Goal: Contribute content: Add original content to the website for others to see

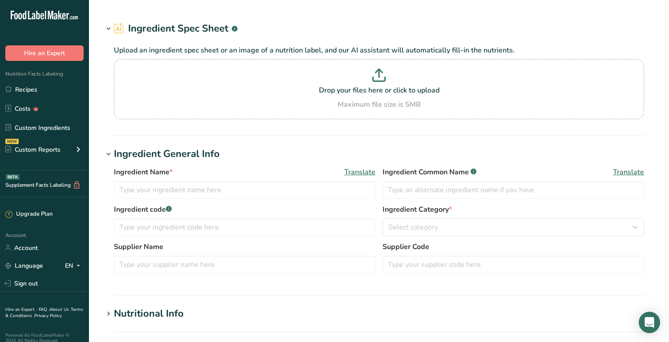
type input "Blue Spirulina Powder"
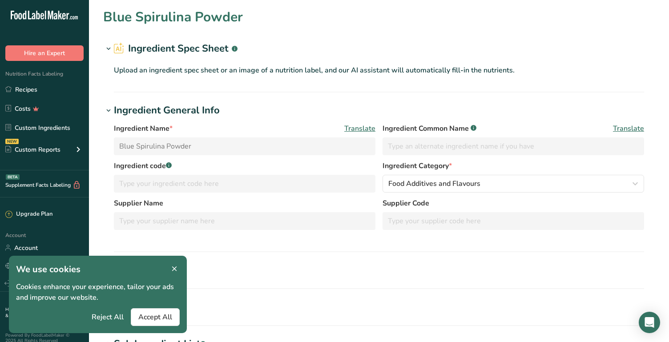
type input "357.143"
type KJ "1494.286"
type Fat "0"
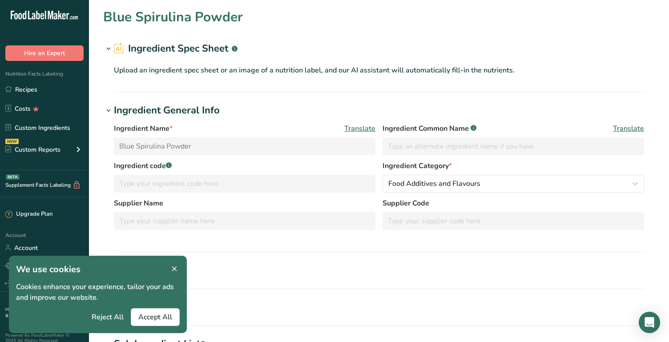
type input "0"
type input "1042.857"
type Carbohydrates "28.571"
type Fiber "0"
type Sugars "0"
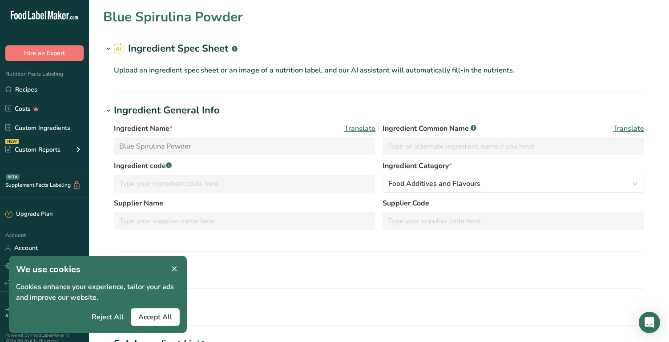
type input "57.143"
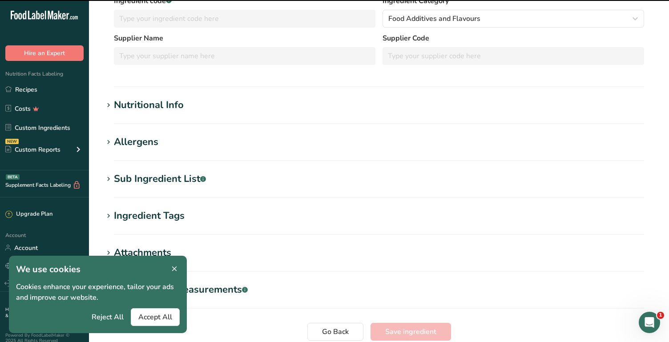
scroll to position [239, 0]
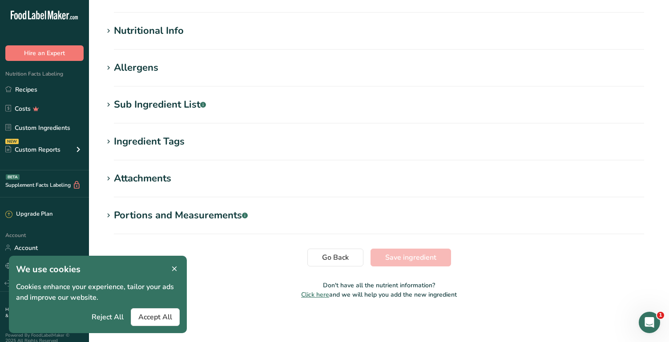
click at [158, 27] on div "Nutritional Info" at bounding box center [149, 31] width 70 height 15
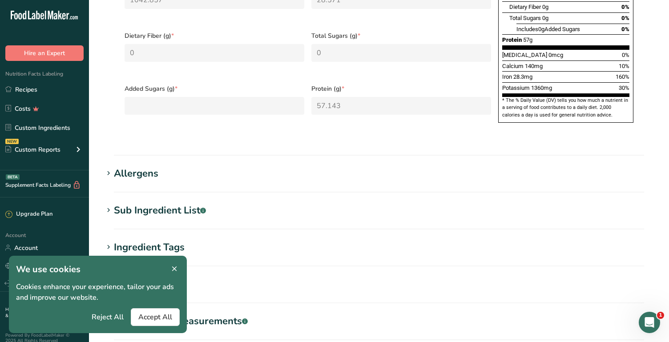
scroll to position [590, 0]
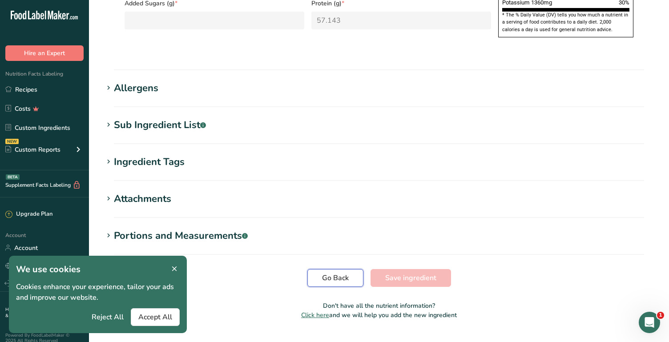
click at [343, 273] on span "Go Back" at bounding box center [335, 278] width 27 height 11
click at [45, 131] on link "Custom Ingredients" at bounding box center [44, 127] width 89 height 17
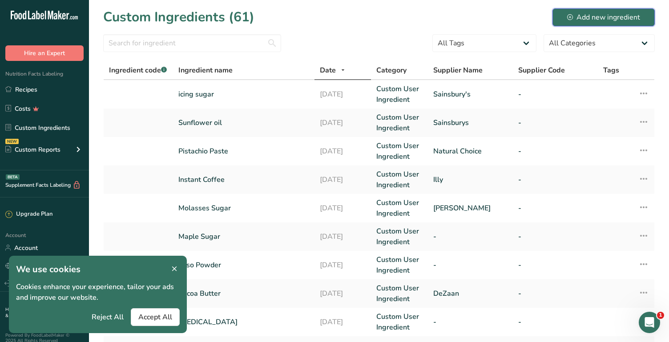
click at [588, 22] on button "Add new ingredient" at bounding box center [604, 17] width 102 height 18
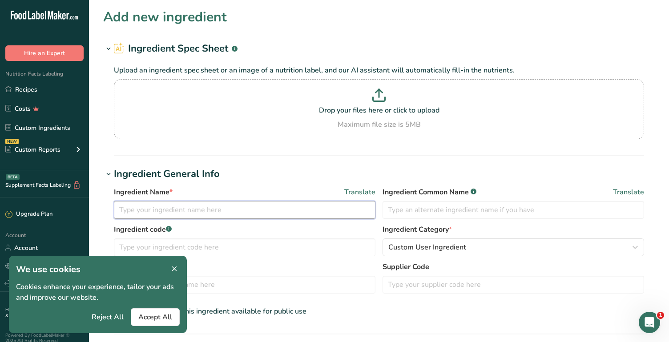
click at [183, 208] on input "text" at bounding box center [245, 210] width 262 height 18
type input "Blue spirulina"
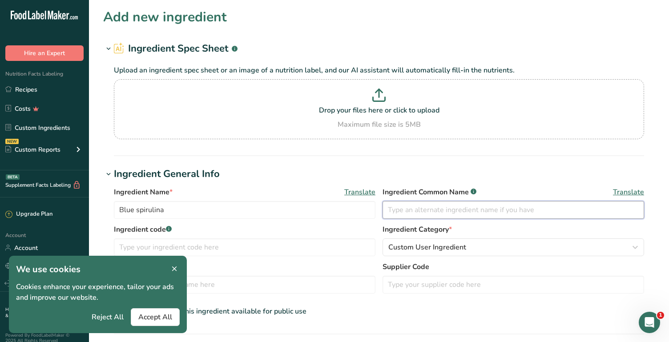
click at [406, 210] on input "text" at bounding box center [514, 210] width 262 height 18
type input "Blue spirulina powder"
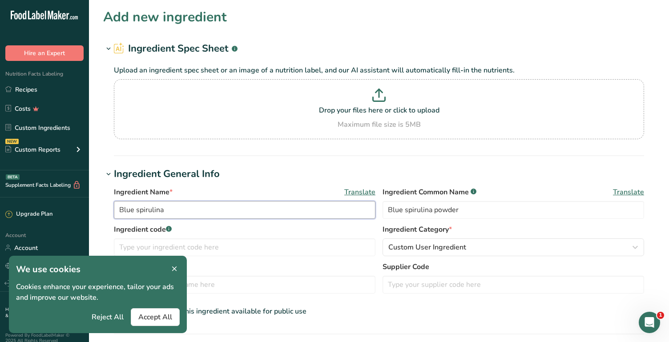
click at [242, 209] on input "Blue spirulina" at bounding box center [245, 210] width 262 height 18
type input "Blue spirulina powder"
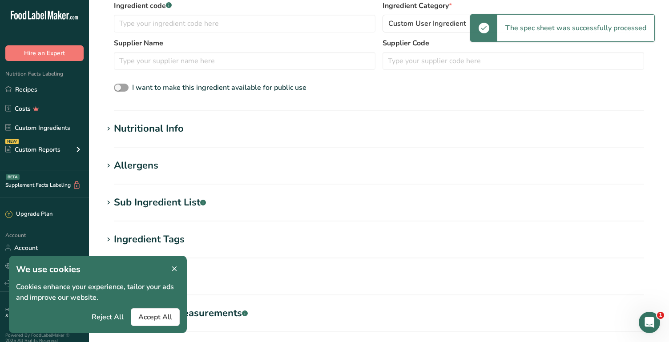
scroll to position [181, 0]
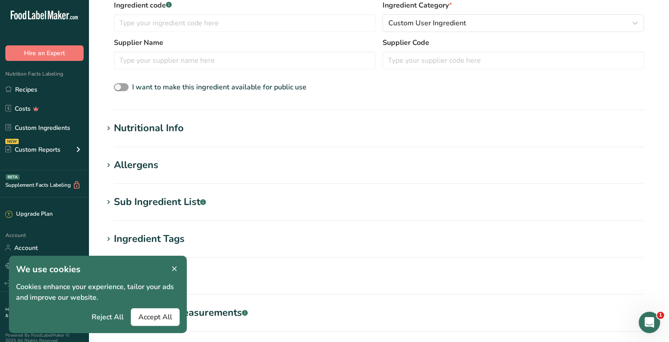
click at [168, 129] on div "Nutritional Info" at bounding box center [149, 128] width 70 height 15
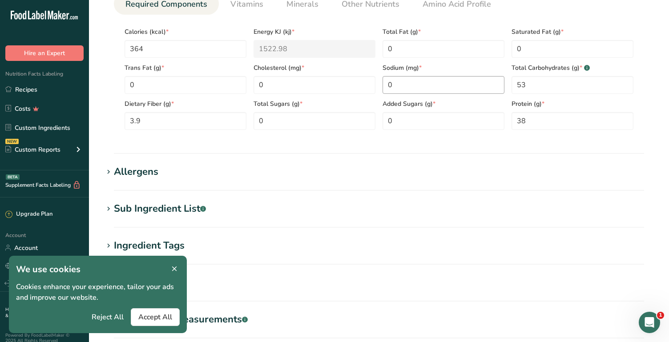
scroll to position [374, 0]
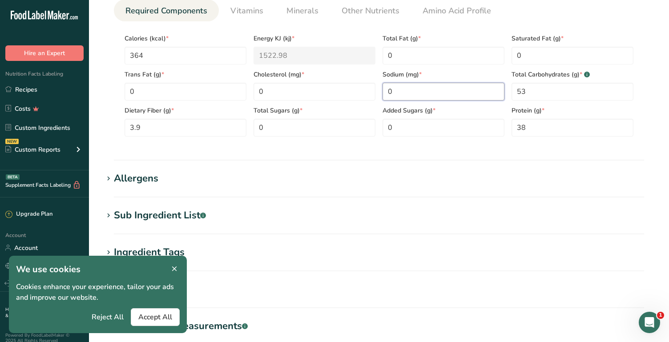
click at [399, 91] on input "0" at bounding box center [444, 92] width 122 height 18
type input "2.7"
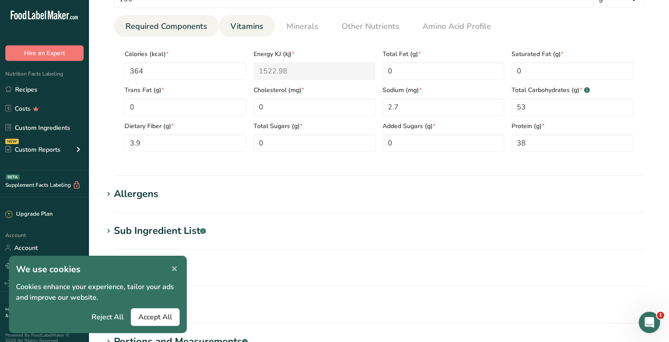
click at [262, 30] on link "Vitamins" at bounding box center [247, 26] width 40 height 23
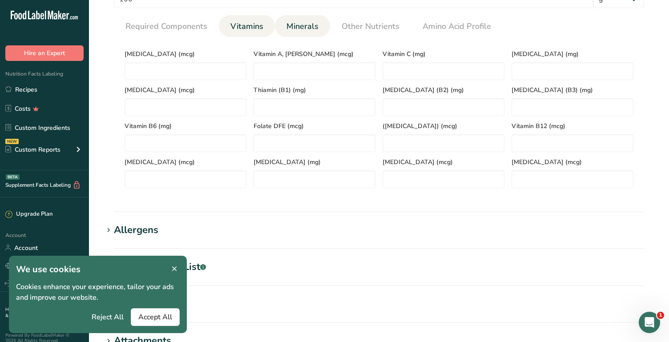
click at [301, 25] on span "Minerals" at bounding box center [303, 26] width 32 height 12
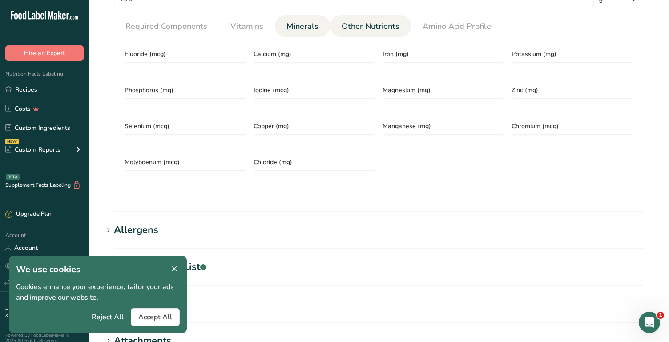
click at [352, 27] on span "Other Nutrients" at bounding box center [371, 26] width 58 height 12
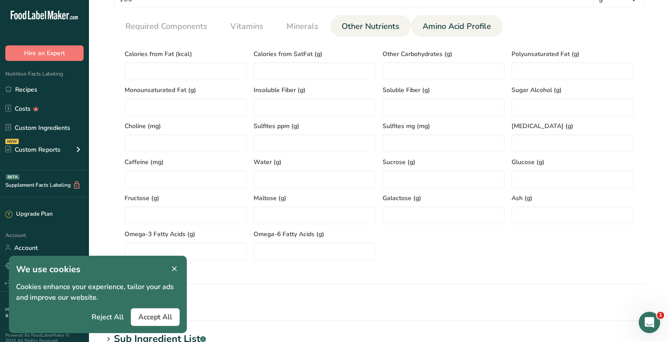
click at [428, 31] on span "Amino Acid Profile" at bounding box center [457, 26] width 69 height 12
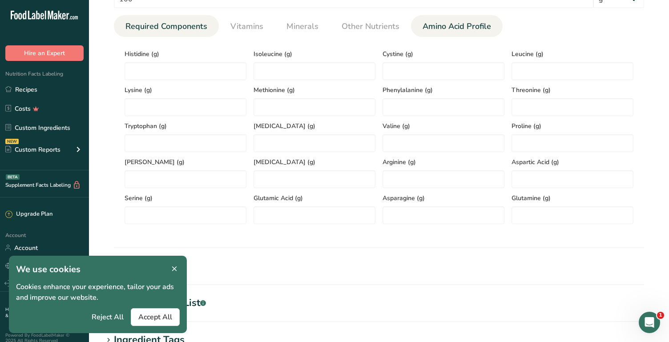
click at [170, 29] on span "Required Components" at bounding box center [167, 26] width 82 height 12
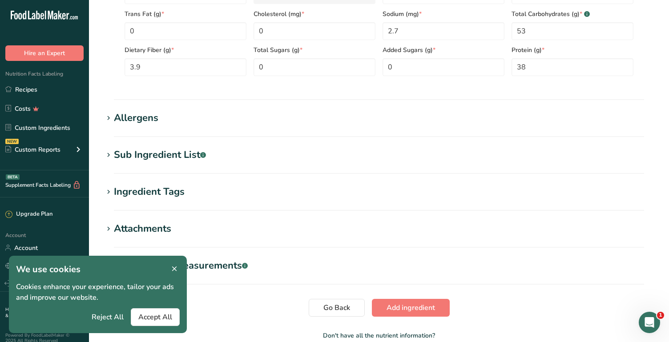
scroll to position [450, 0]
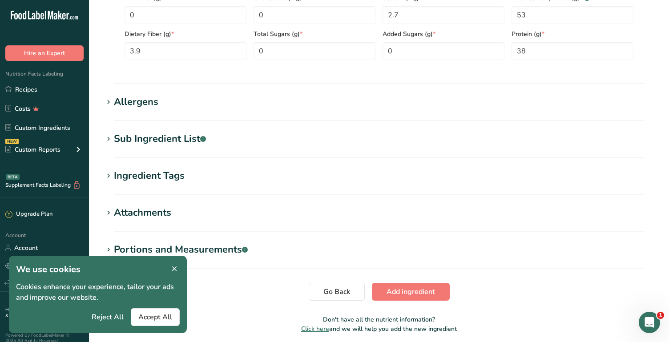
click at [145, 140] on div "Sub Ingredient List .a-a{fill:#347362;}.b-a{fill:#fff;}" at bounding box center [160, 139] width 92 height 15
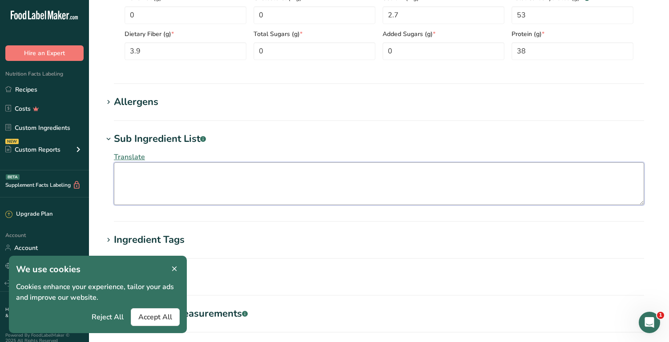
click at [149, 173] on textarea at bounding box center [379, 183] width 531 height 43
click at [123, 171] on textarea "Blue spirulina powder" at bounding box center [379, 183] width 531 height 43
type textarea "blue spirulina powder"
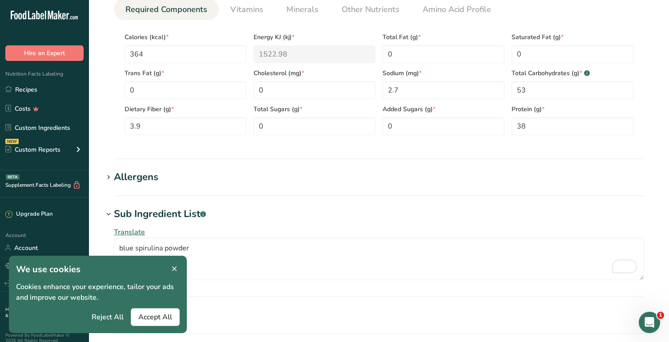
scroll to position [549, 0]
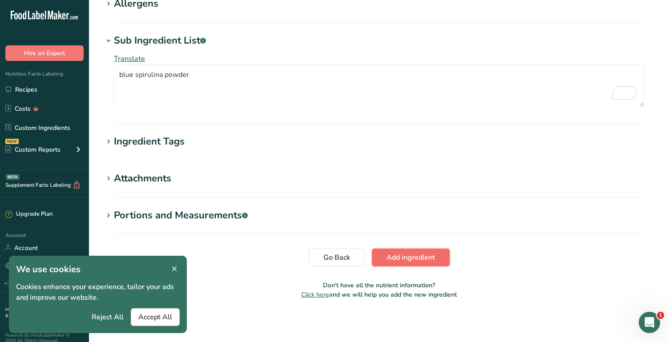
click at [412, 262] on span "Add ingredient" at bounding box center [411, 257] width 49 height 11
